Goal: Transaction & Acquisition: Purchase product/service

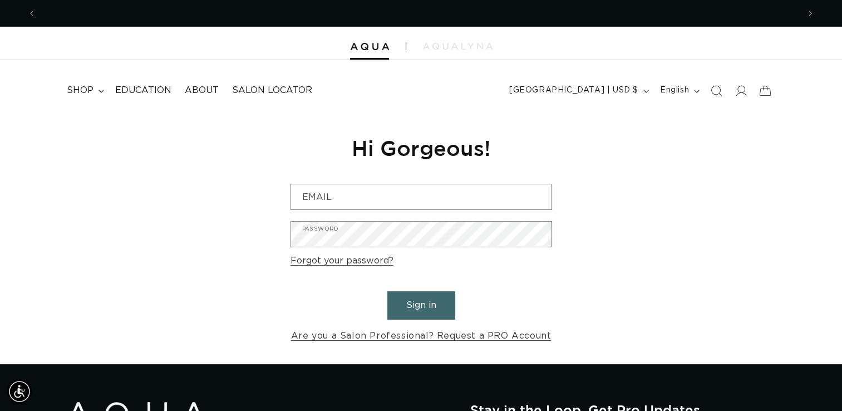
scroll to position [0, 1525]
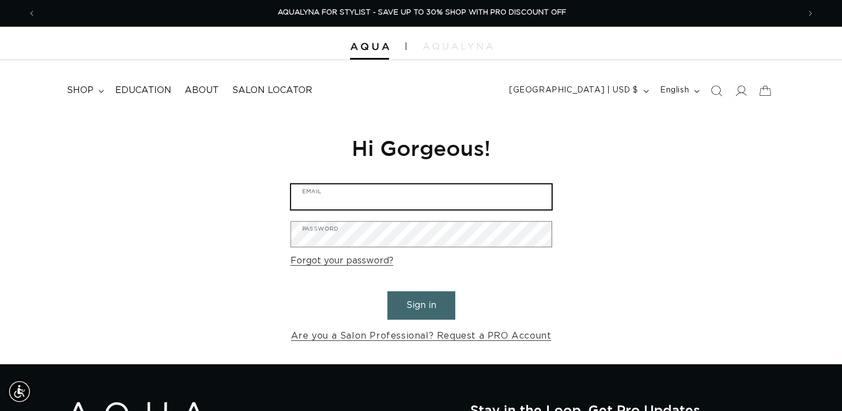
click at [352, 194] on input "Email" at bounding box center [421, 196] width 260 height 25
type input "urbantrendsalonspa.info@gmail.com"
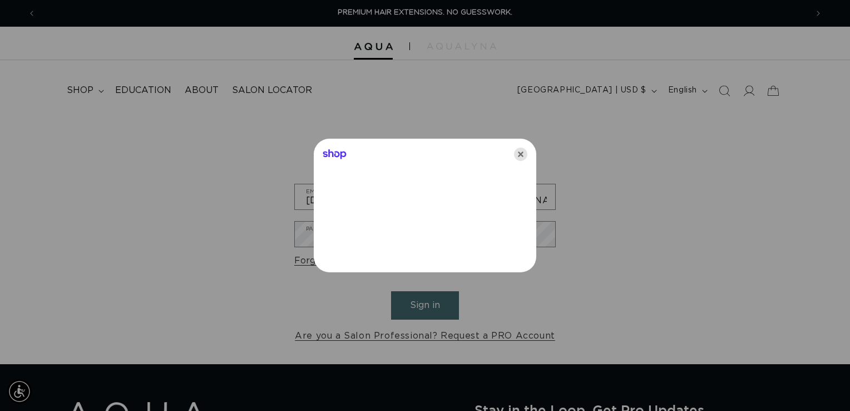
click at [519, 157] on icon "Close" at bounding box center [520, 153] width 13 height 13
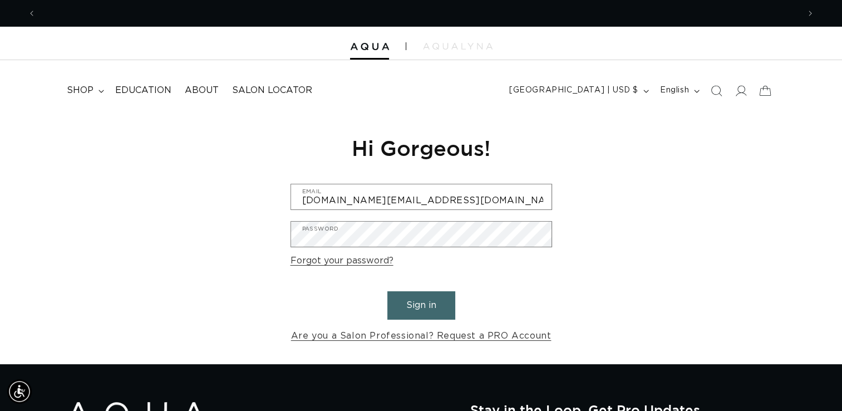
scroll to position [0, 763]
click at [381, 241] on div "Reset your password We will send you an email to reset your password Email Subm…" at bounding box center [421, 239] width 278 height 250
click at [421, 307] on button "Sign in" at bounding box center [421, 305] width 68 height 28
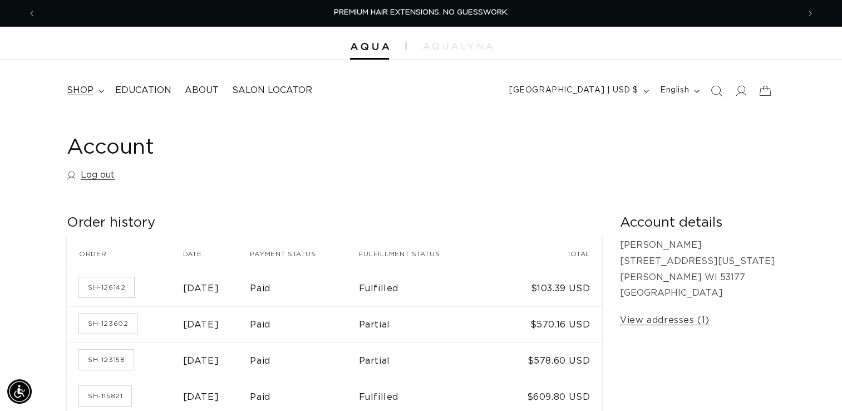
click at [96, 92] on summary "shop" at bounding box center [84, 90] width 48 height 25
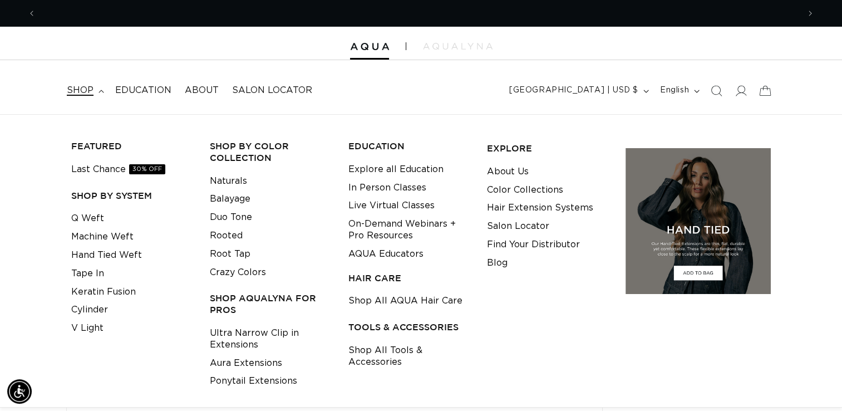
scroll to position [0, 1525]
click at [239, 379] on link "Ponytail Extensions" at bounding box center [253, 381] width 87 height 18
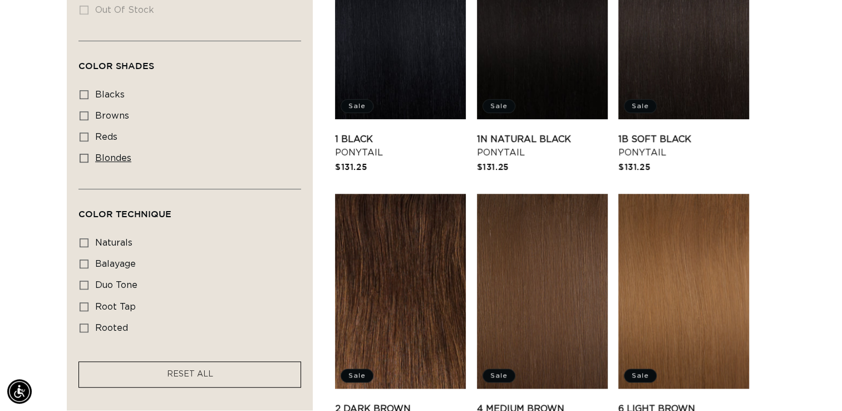
scroll to position [0, 763]
click at [85, 157] on icon at bounding box center [84, 158] width 9 height 9
click at [85, 157] on input "blondes blondes (17 products)" at bounding box center [84, 158] width 9 height 9
checkbox input "true"
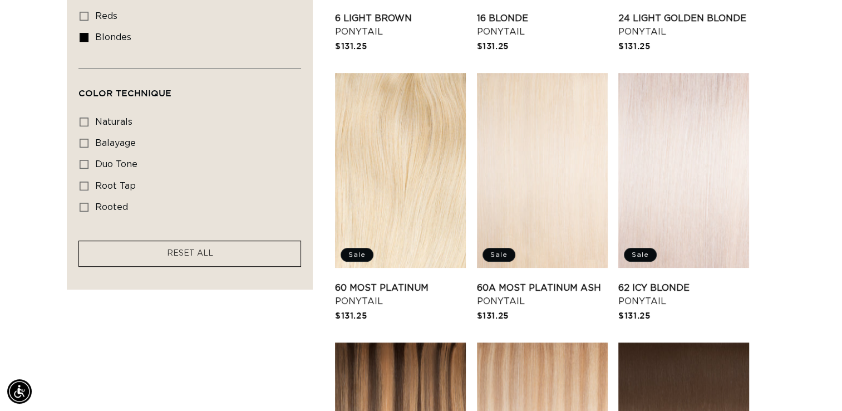
scroll to position [603, 0]
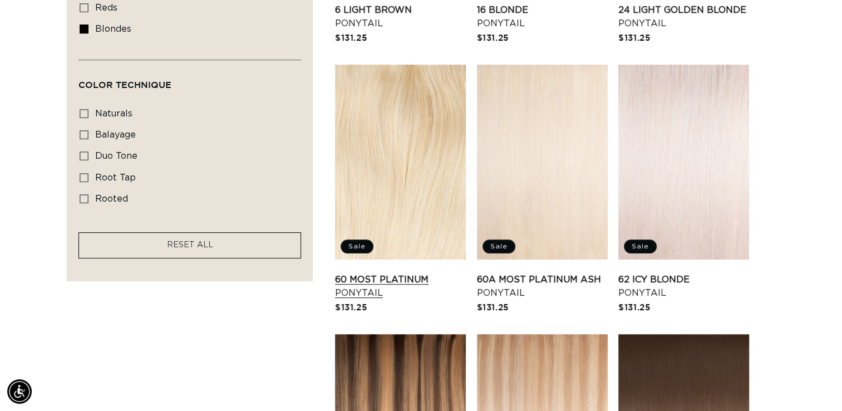
click at [421, 273] on link "60 Most Platinum Ponytail" at bounding box center [400, 286] width 131 height 27
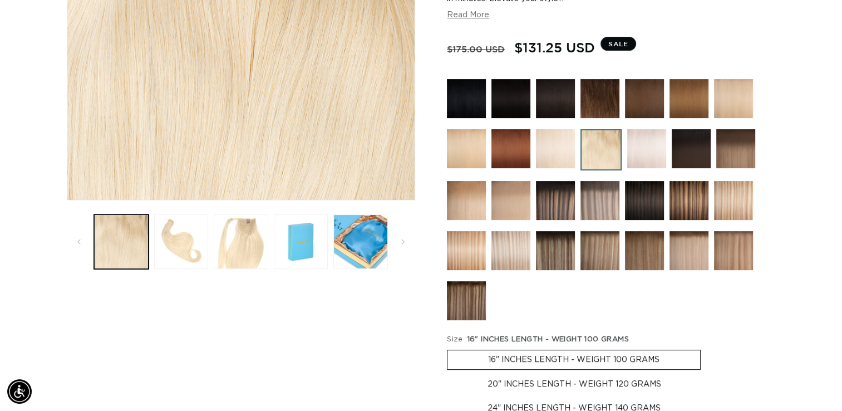
click at [581, 381] on label "20" INCHES LENGTH - WEIGHT 120 GRAMS Variant sold out or unavailable" at bounding box center [574, 383] width 255 height 19
click at [706, 348] on input "20" INCHES LENGTH - WEIGHT 120 GRAMS Variant sold out or unavailable" at bounding box center [706, 347] width 1 height 1
radio input "true"
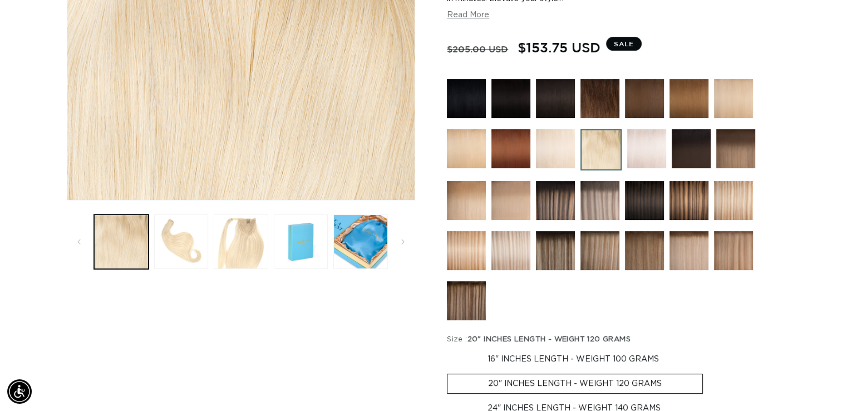
scroll to position [0, 763]
click at [573, 400] on label "24" INCHES LENGTH - WEIGHT 140 GRAMS Variant sold out or unavailable" at bounding box center [574, 407] width 254 height 19
click at [708, 372] on input "24" INCHES LENGTH - WEIGHT 140 GRAMS Variant sold out or unavailable" at bounding box center [708, 371] width 1 height 1
radio input "true"
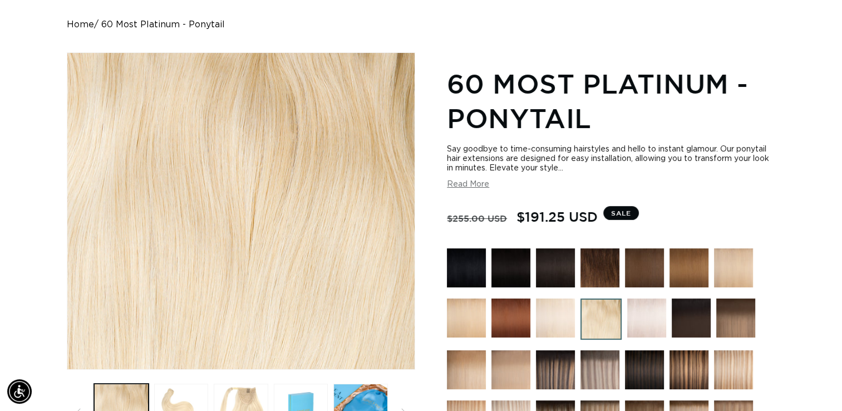
scroll to position [115, 0]
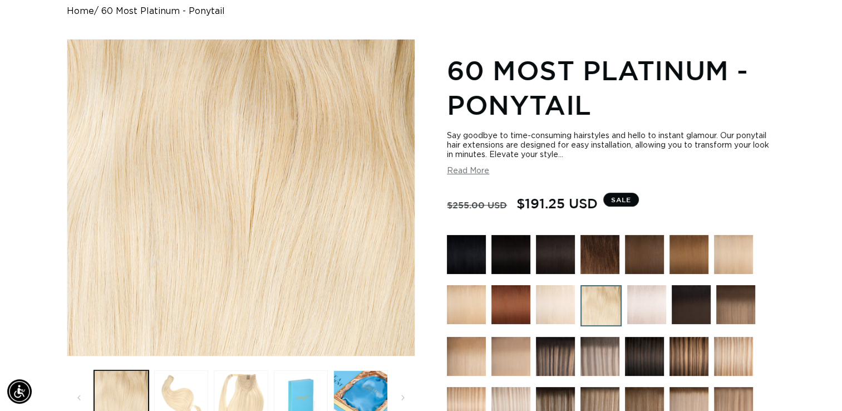
click at [482, 173] on button "Read More" at bounding box center [468, 170] width 42 height 9
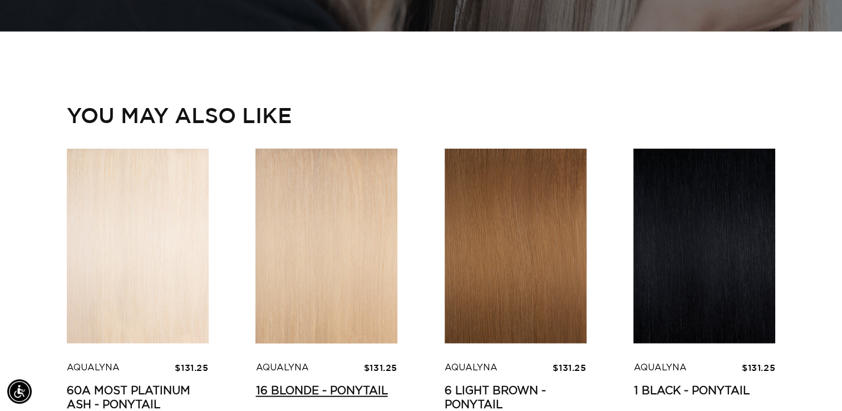
scroll to position [0, 0]
click at [157, 384] on link "60A Most Platinum Ash - Ponytail" at bounding box center [138, 398] width 142 height 28
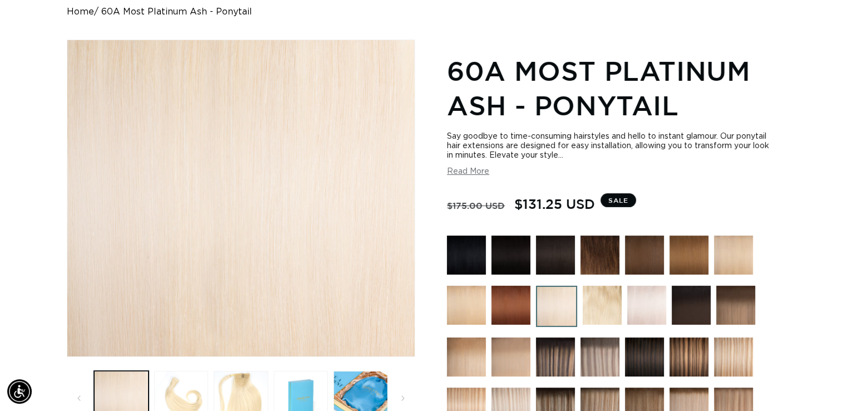
click at [601, 300] on img at bounding box center [602, 304] width 39 height 39
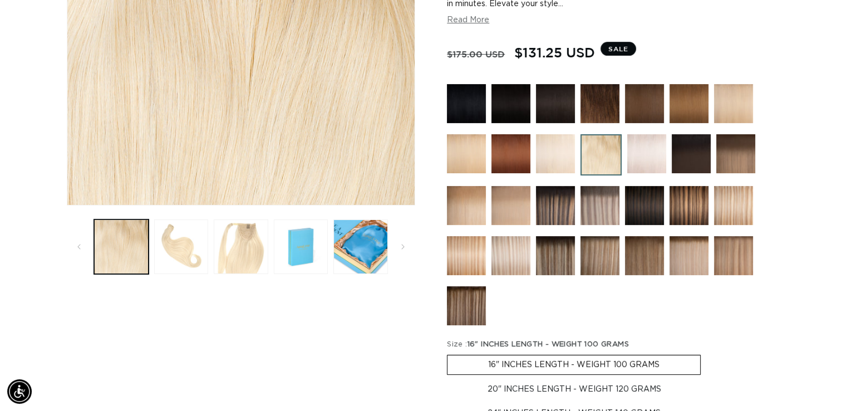
scroll to position [0, 763]
click at [644, 160] on img at bounding box center [646, 153] width 39 height 39
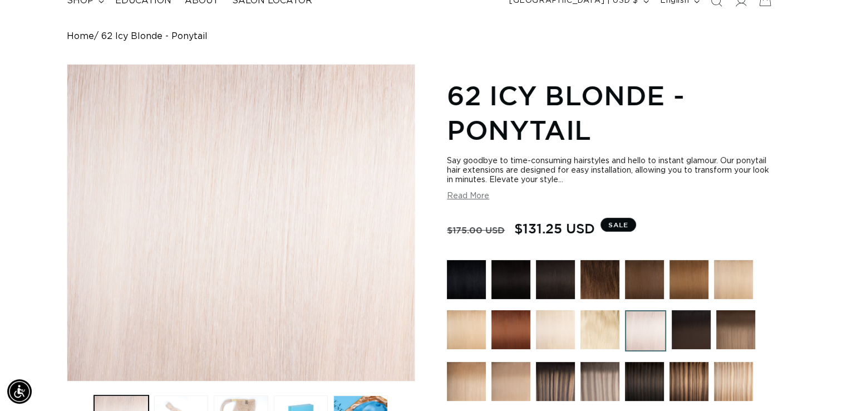
scroll to position [0, 1525]
click at [551, 326] on img at bounding box center [555, 329] width 39 height 39
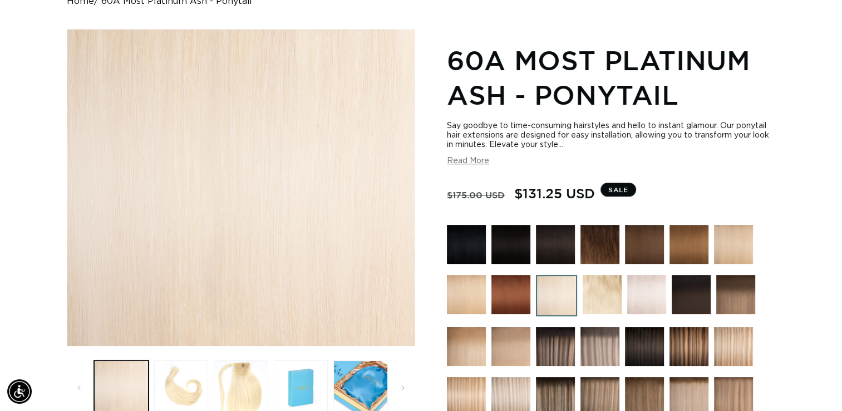
scroll to position [0, 763]
click at [613, 292] on img at bounding box center [602, 294] width 39 height 39
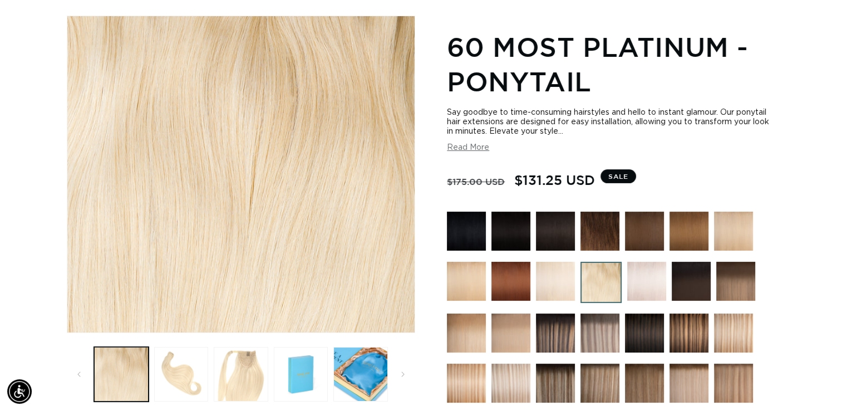
scroll to position [0, 1525]
click at [466, 282] on img at bounding box center [466, 281] width 39 height 39
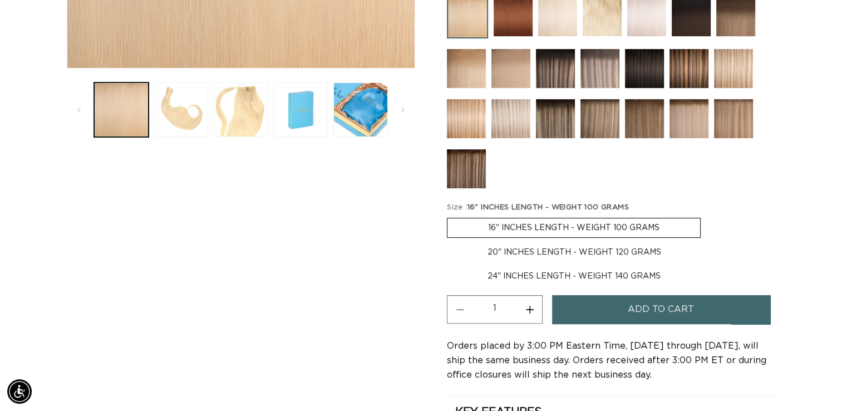
scroll to position [411, 0]
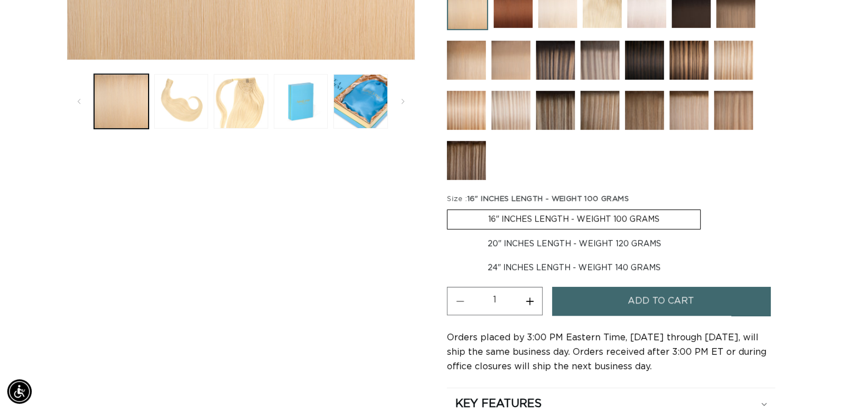
click at [721, 297] on button "Add to cart" at bounding box center [661, 301] width 218 height 28
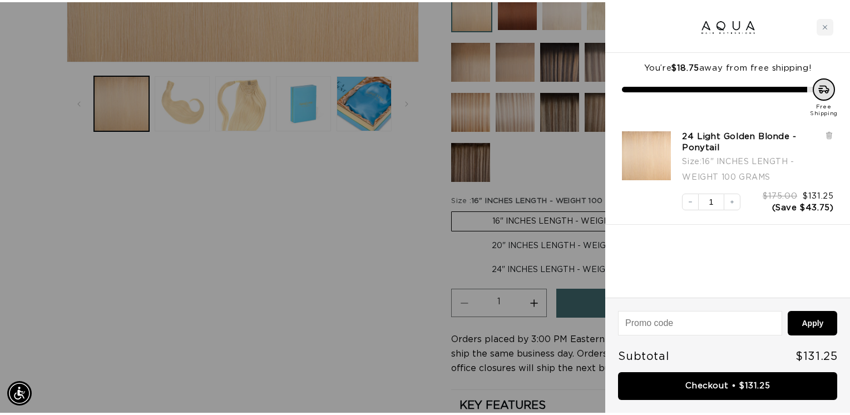
scroll to position [0, 771]
